Goal: Transaction & Acquisition: Subscribe to service/newsletter

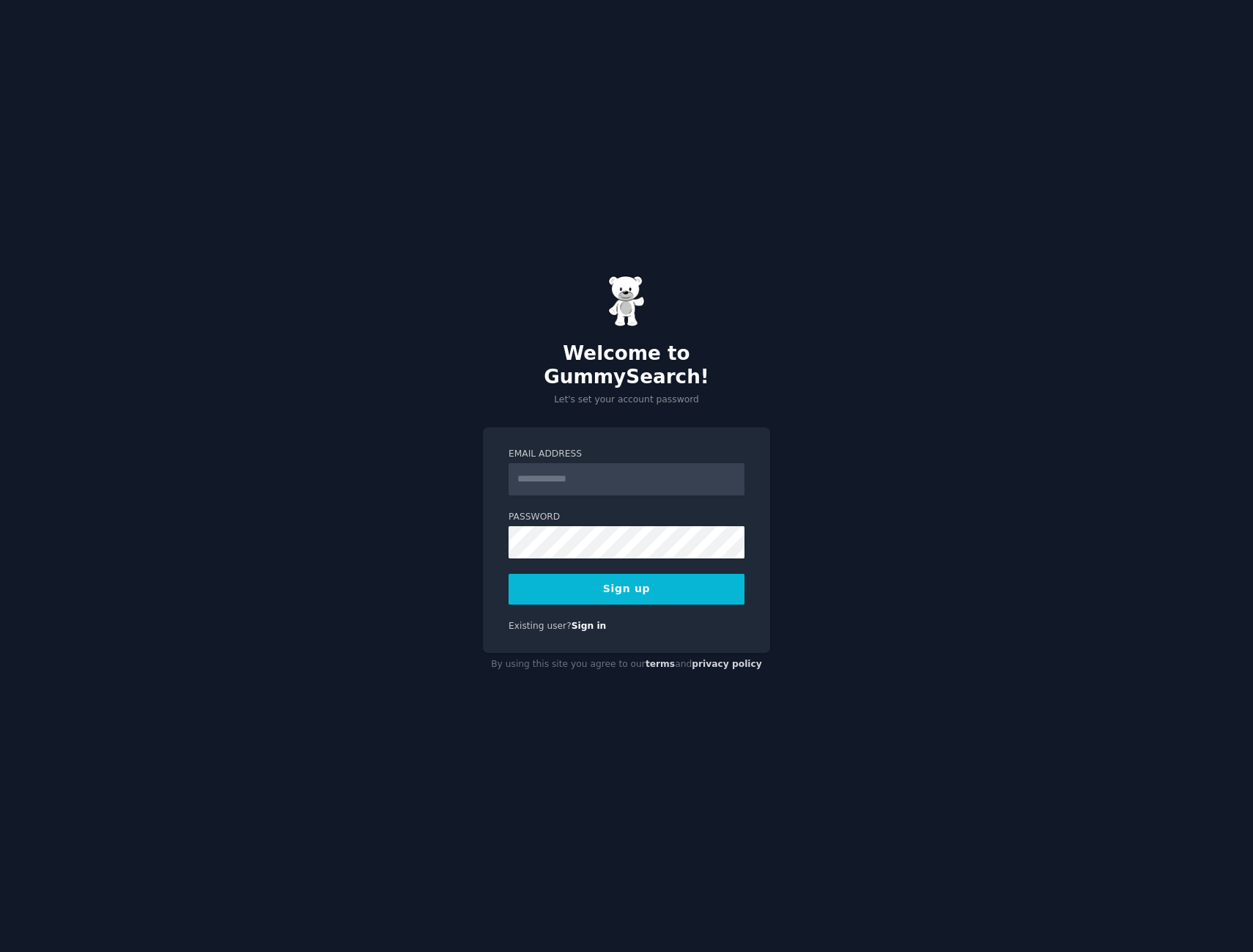
click at [620, 473] on input "Email Address" at bounding box center [626, 479] width 235 height 32
type input "**********"
drag, startPoint x: 1040, startPoint y: 691, endPoint x: 1008, endPoint y: 689, distance: 32.1
click at [1040, 691] on div "**********" at bounding box center [626, 476] width 1253 height 952
click at [652, 583] on button "Sign up" at bounding box center [626, 589] width 235 height 30
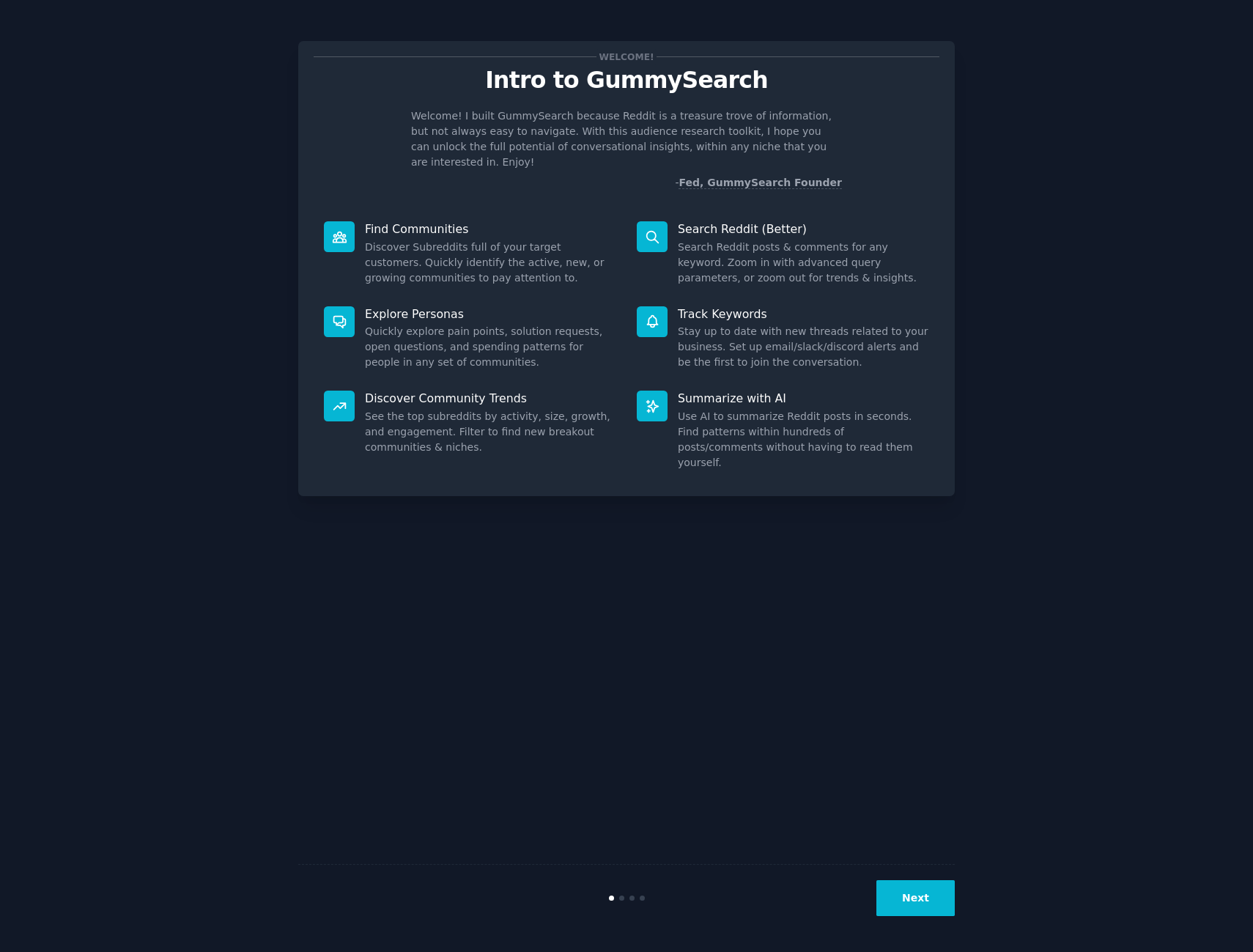
click at [1058, 477] on div "Welcome! Intro to GummySearch Welcome! I built GummySearch because Reddit is a …" at bounding box center [626, 476] width 1212 height 911
click at [909, 898] on button "Next" at bounding box center [915, 898] width 78 height 36
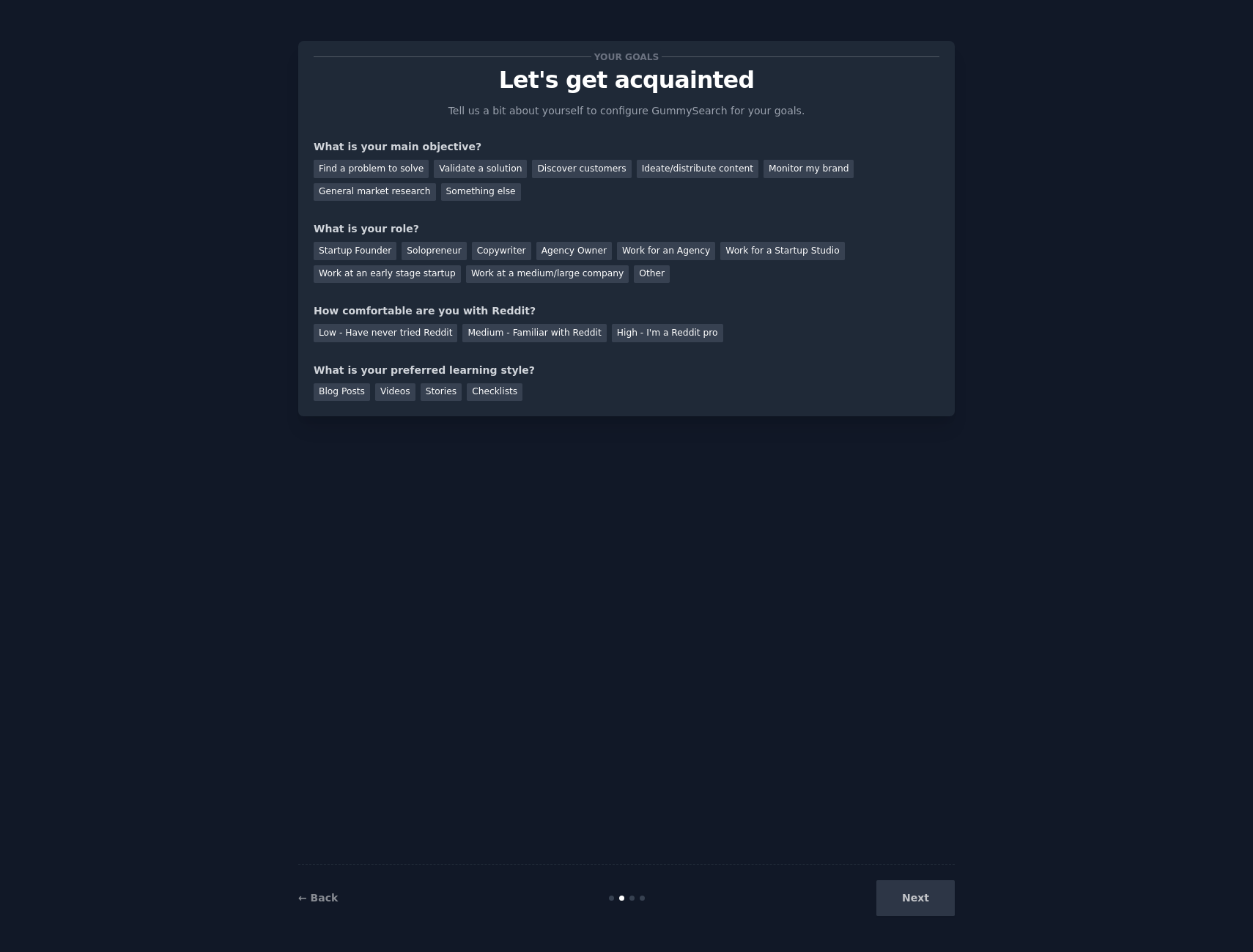
click at [908, 901] on div "Next" at bounding box center [845, 898] width 219 height 36
click at [392, 169] on div "Find a problem to solve" at bounding box center [371, 169] width 115 height 19
click at [480, 167] on div "Validate a solution" at bounding box center [480, 169] width 93 height 19
click at [536, 169] on div "Discover customers" at bounding box center [581, 169] width 99 height 19
click at [400, 170] on div "Find a problem to solve" at bounding box center [371, 169] width 115 height 19
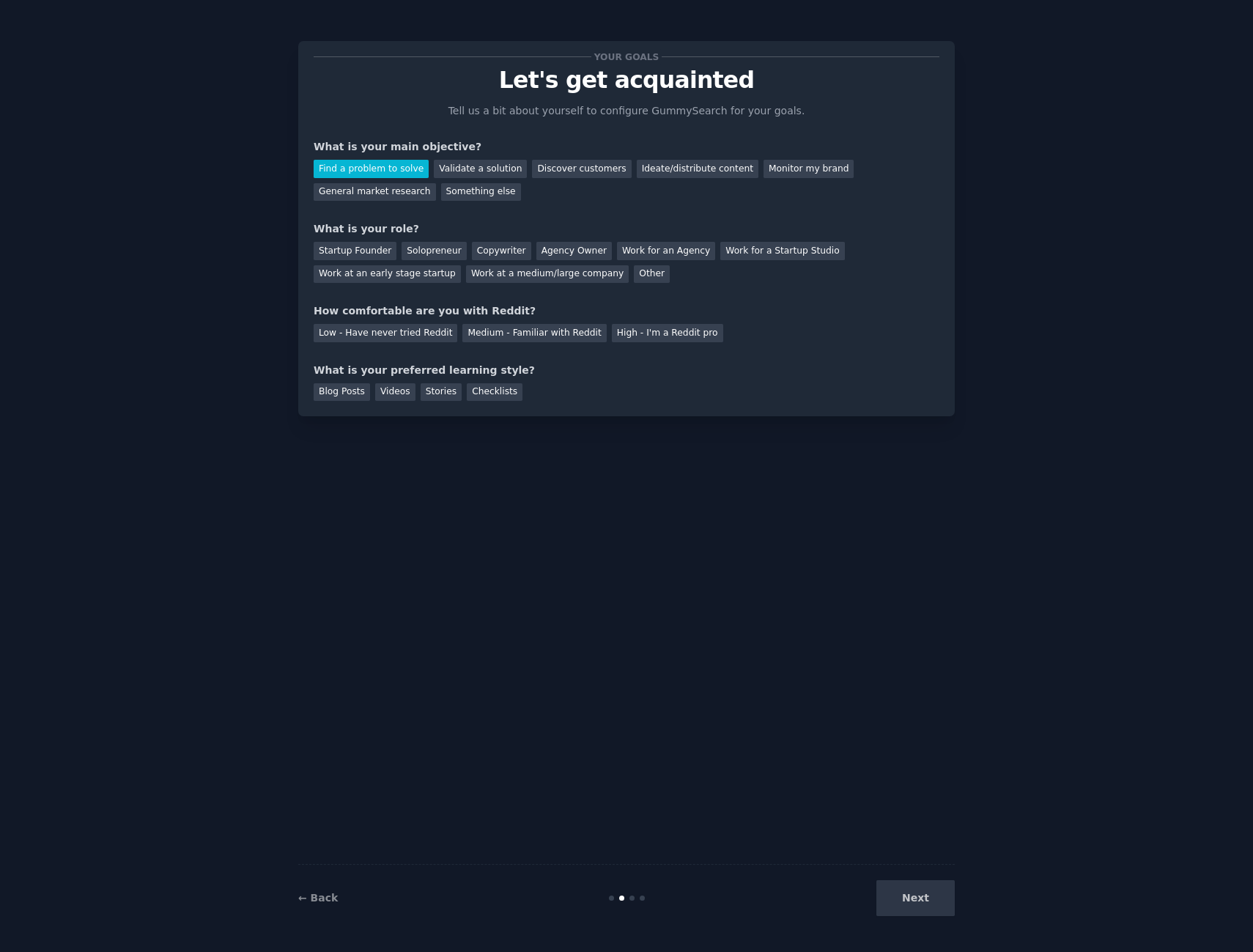
click at [916, 901] on div "Next" at bounding box center [845, 898] width 219 height 36
click at [418, 248] on div "Solopreneur" at bounding box center [434, 250] width 65 height 19
click at [510, 332] on div "Medium - Familiar with Reddit" at bounding box center [534, 333] width 143 height 19
click at [391, 396] on div "Videos" at bounding box center [394, 393] width 40 height 19
click at [919, 907] on button "Next" at bounding box center [915, 898] width 78 height 36
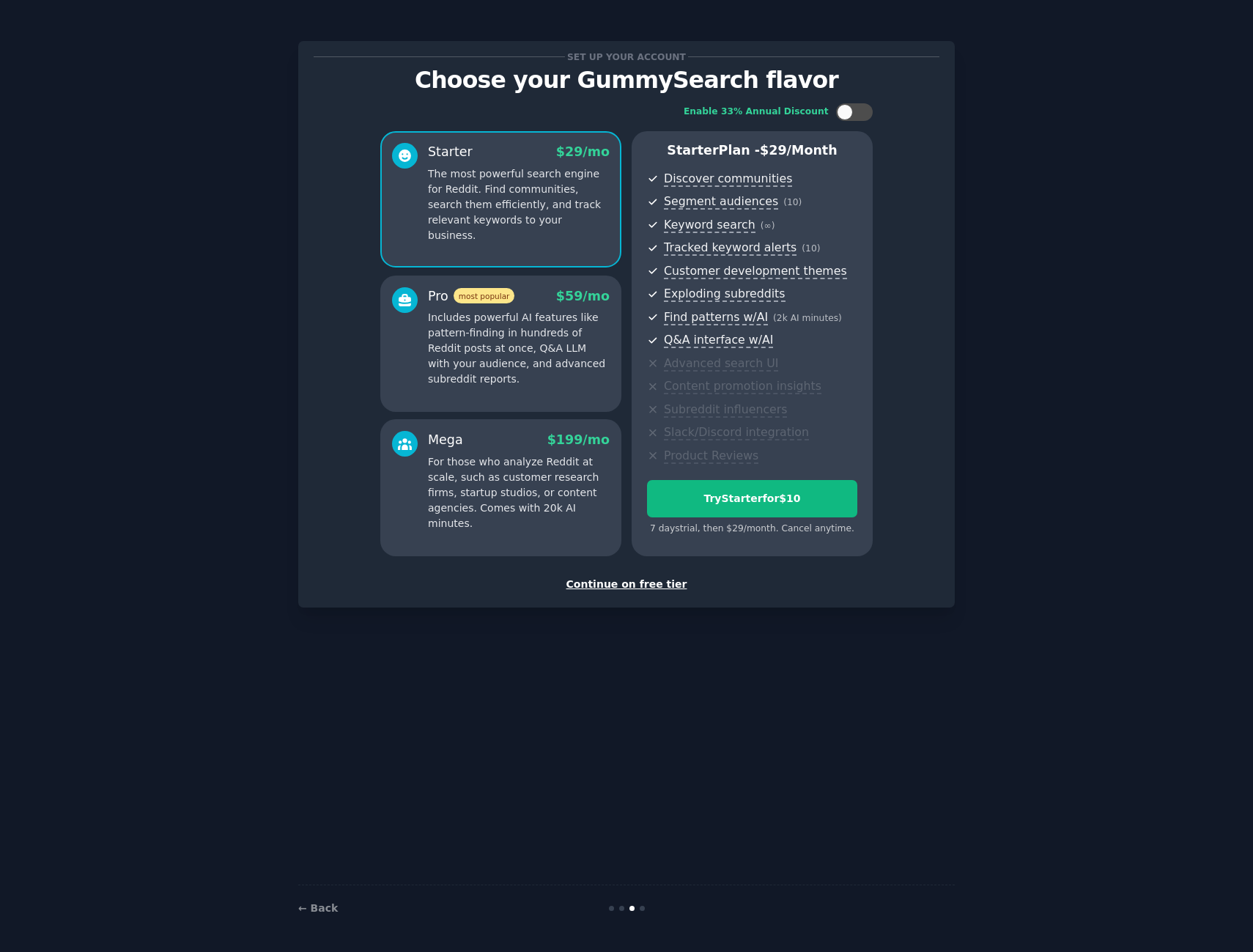
click at [647, 598] on div "Set up your account Choose your GummySearch flavor Enable 33% Annual Discount S…" at bounding box center [626, 324] width 656 height 566
click at [650, 589] on div "Continue on free tier" at bounding box center [627, 585] width 626 height 16
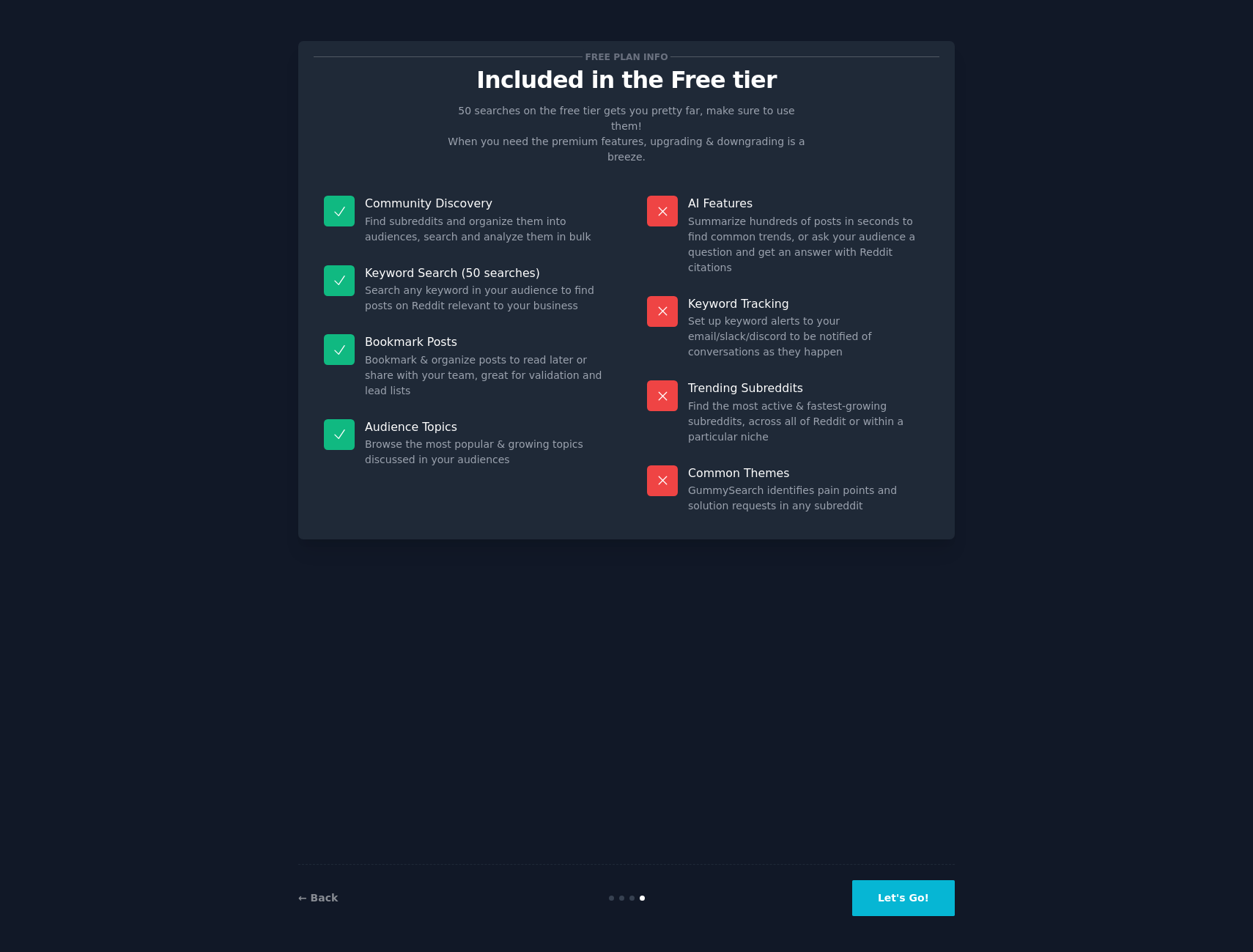
click at [935, 893] on button "Let's Go!" at bounding box center [903, 898] width 103 height 36
